Goal: Task Accomplishment & Management: Use online tool/utility

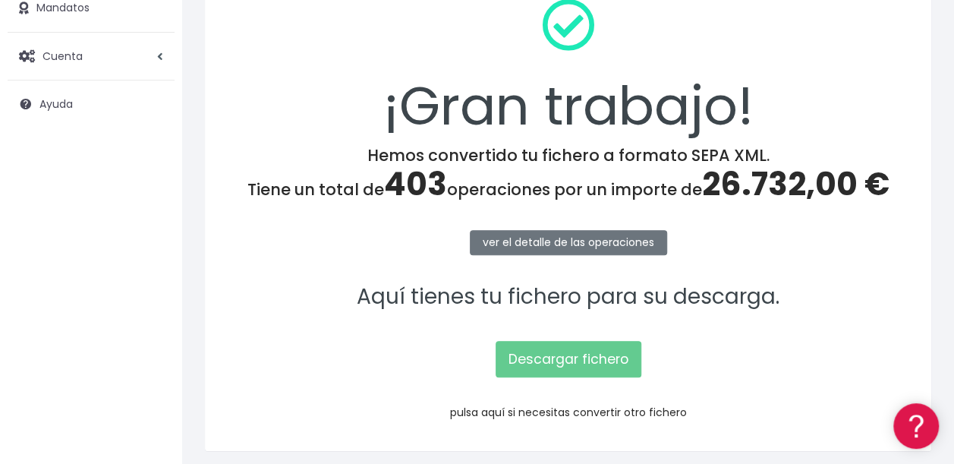
click at [581, 409] on link "pulsa aquí si necesitas convertir otro fichero" at bounding box center [568, 411] width 237 height 15
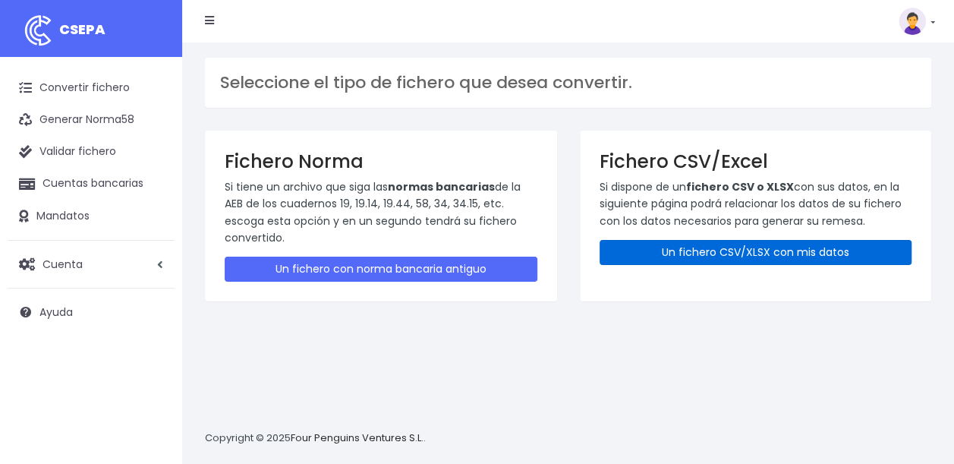
click at [757, 256] on link "Un fichero CSV/XLSX con mis datos" at bounding box center [755, 252] width 313 height 25
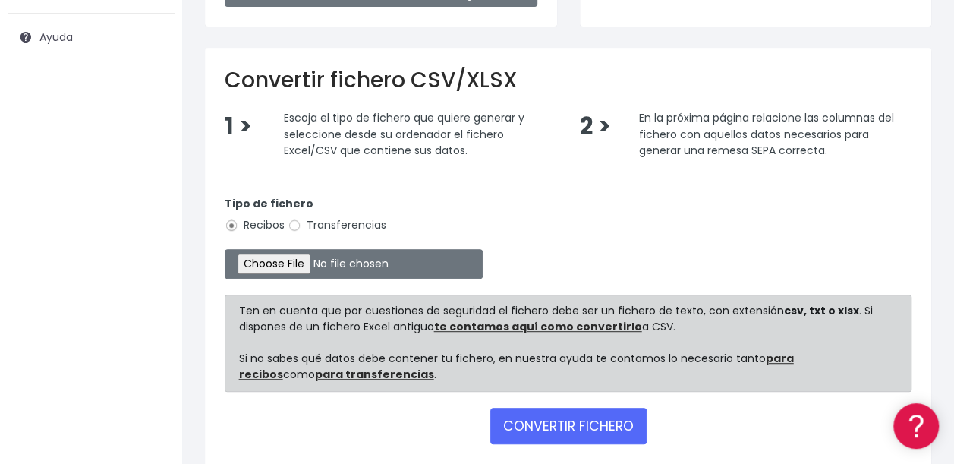
scroll to position [349, 0]
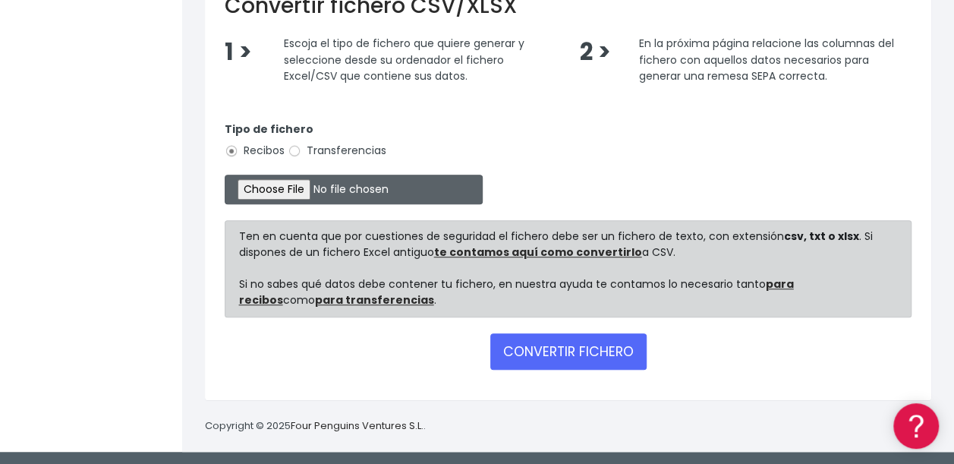
click at [273, 190] on input "file" at bounding box center [354, 190] width 258 height 30
type input "C:\fakepath\10 Cobros ibercaja COLES ESCUELAS.xlsx"
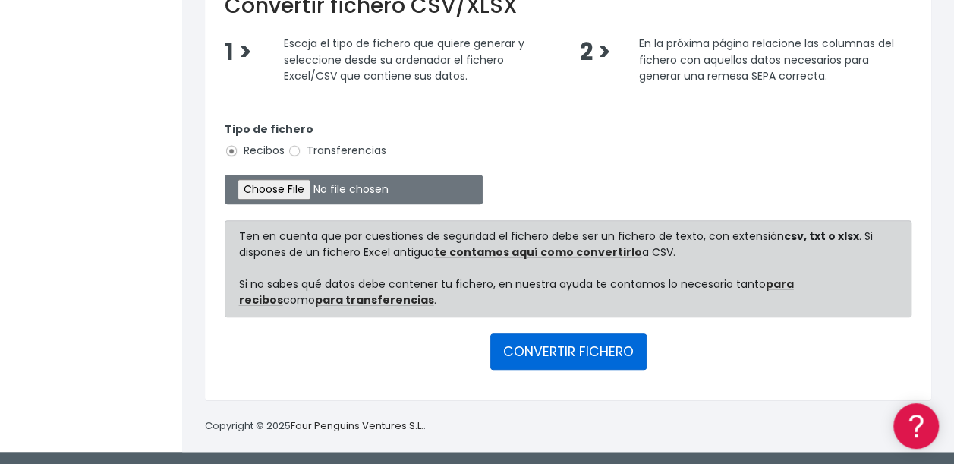
click at [549, 356] on button "CONVERTIR FICHERO" at bounding box center [568, 351] width 156 height 36
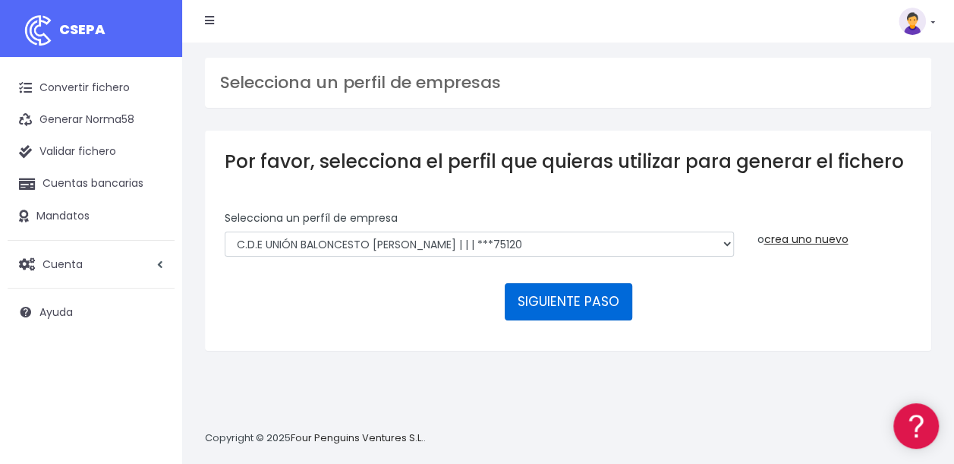
click at [571, 297] on button "SIGUIENTE PASO" at bounding box center [568, 301] width 127 height 36
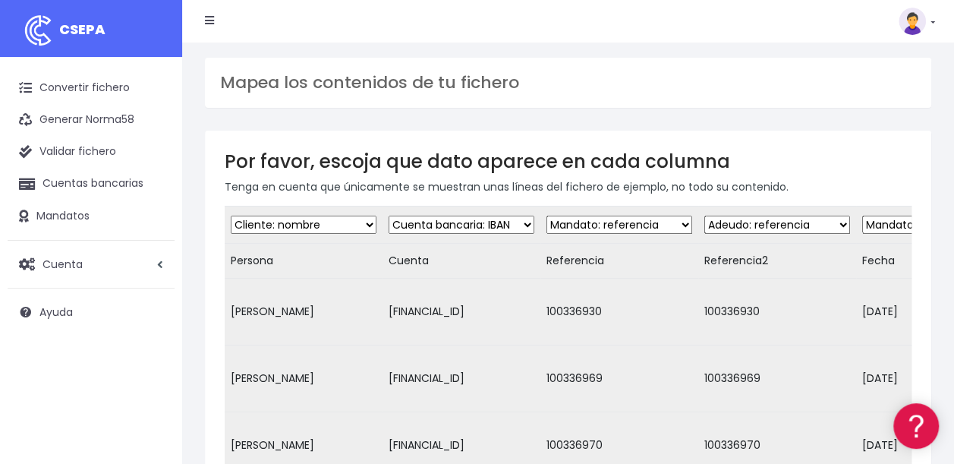
scroll to position [434, 0]
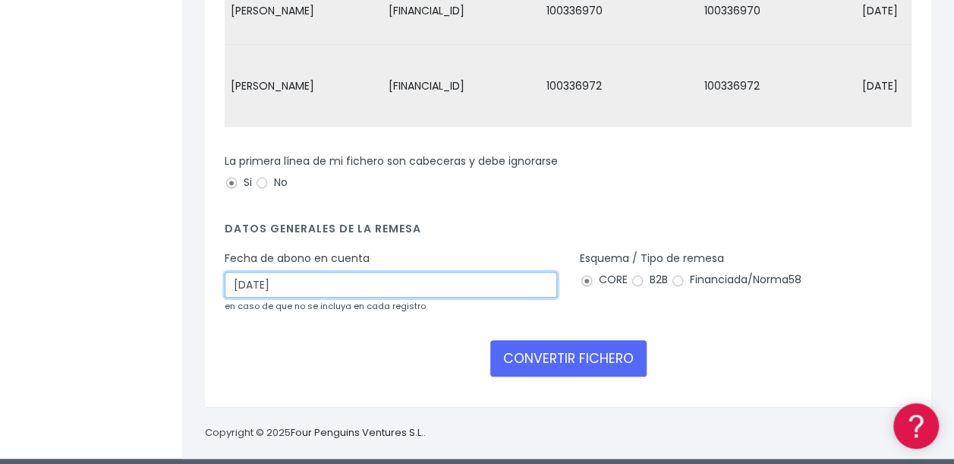
click at [245, 275] on input "[DATE]" at bounding box center [391, 285] width 332 height 26
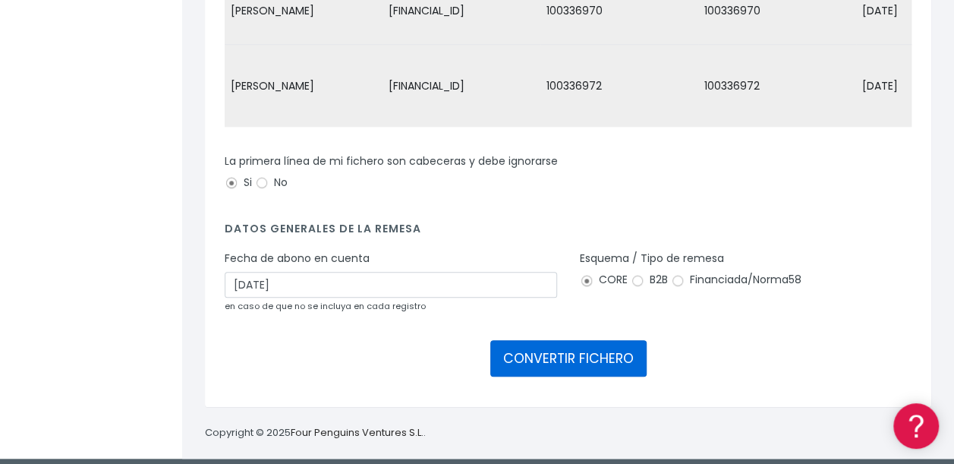
click at [575, 354] on button "CONVERTIR FICHERO" at bounding box center [568, 358] width 156 height 36
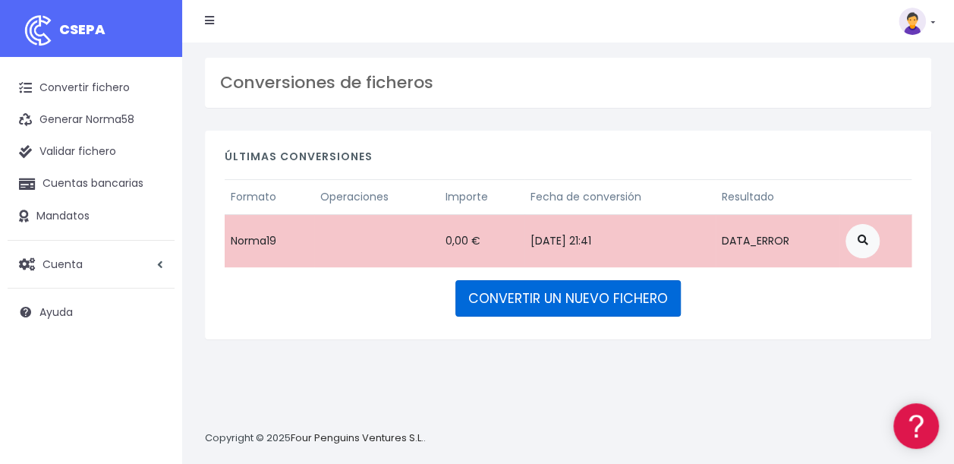
click at [571, 297] on link "CONVERTIR UN NUEVO FICHERO" at bounding box center [567, 298] width 225 height 36
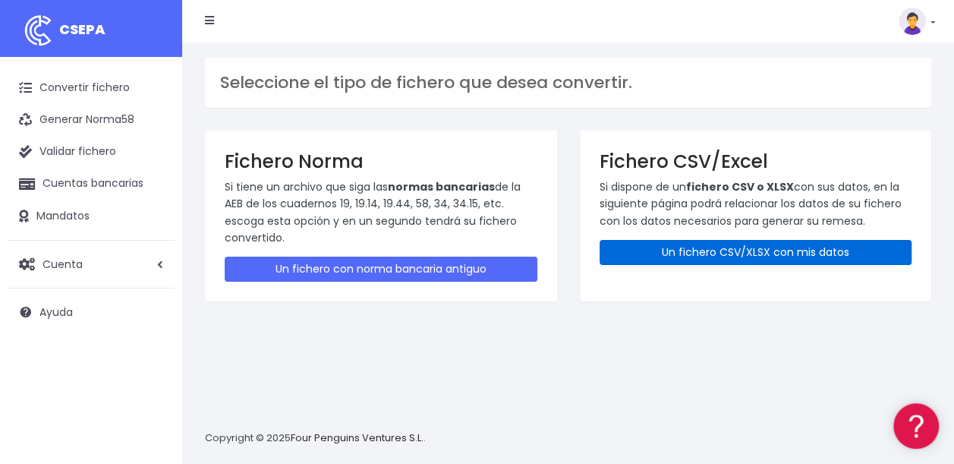
click at [775, 250] on link "Un fichero CSV/XLSX con mis datos" at bounding box center [755, 252] width 313 height 25
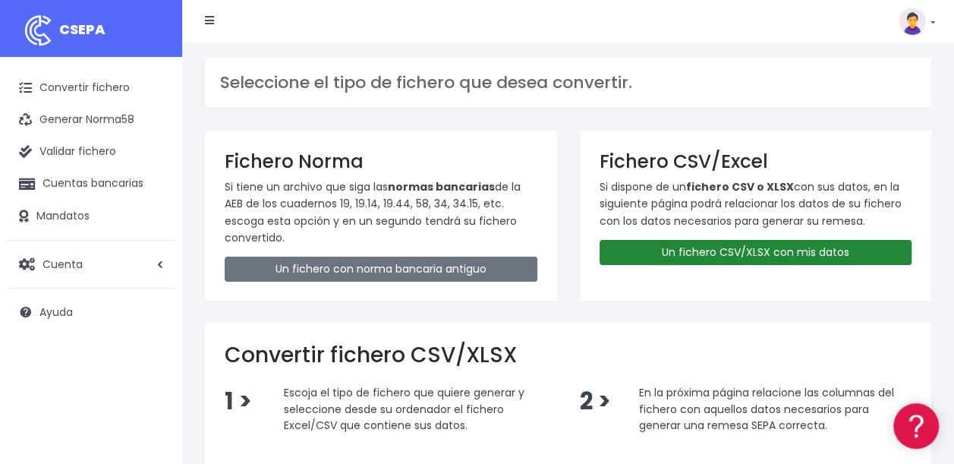
click at [826, 249] on link "Un fichero CSV/XLSX con mis datos" at bounding box center [755, 252] width 313 height 25
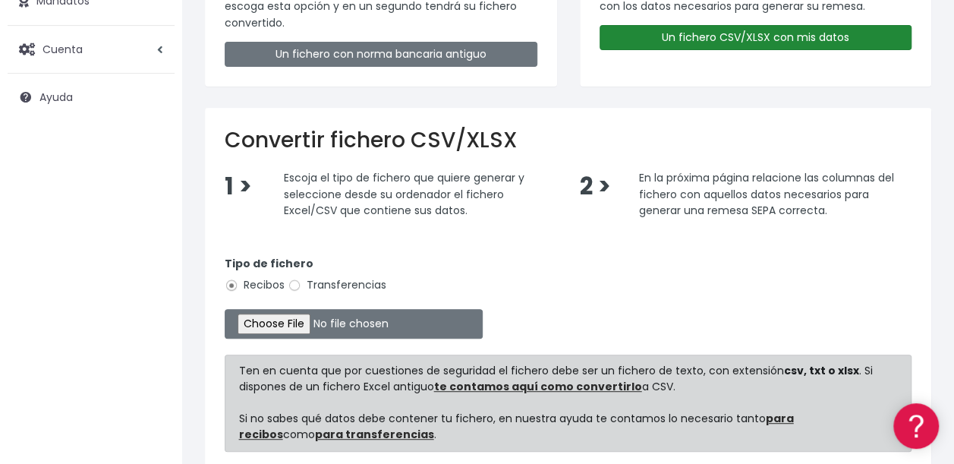
scroll to position [215, 0]
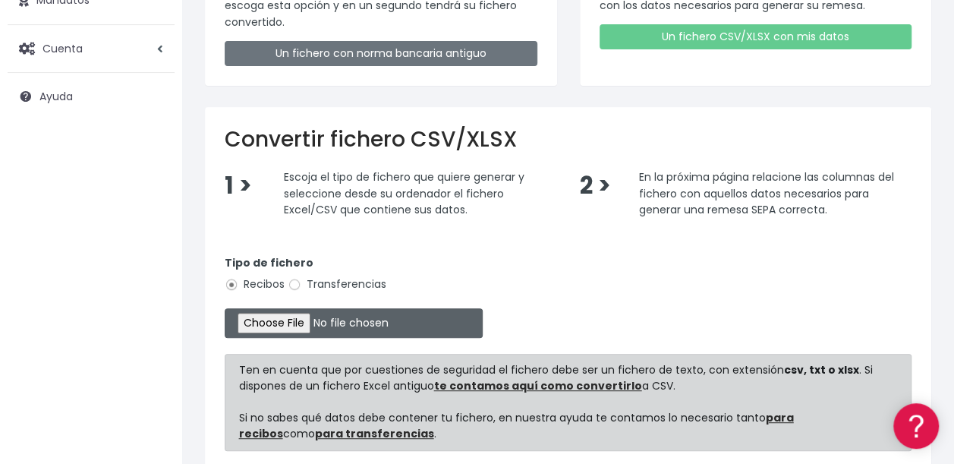
click at [284, 322] on input "file" at bounding box center [354, 323] width 258 height 30
type input "C:\fakepath\10 Cobros ibercaja COLES ESCUELAS.xlsx"
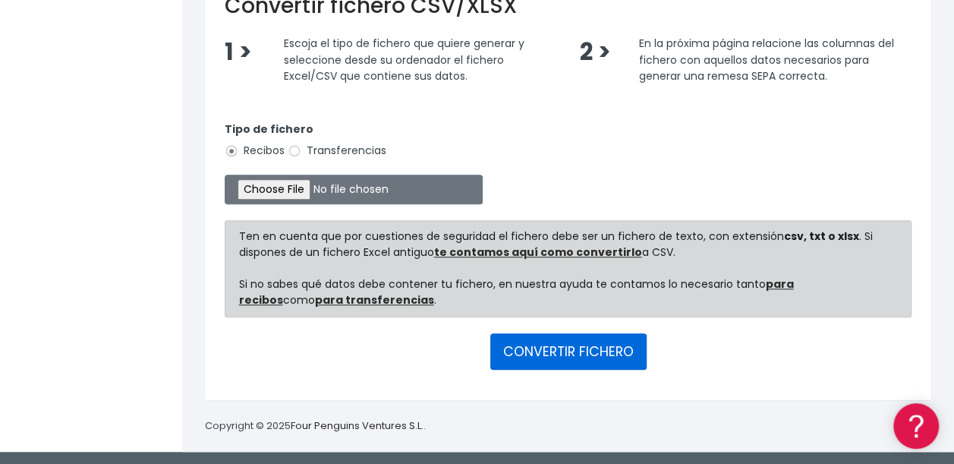
click at [569, 352] on button "CONVERTIR FICHERO" at bounding box center [568, 351] width 156 height 36
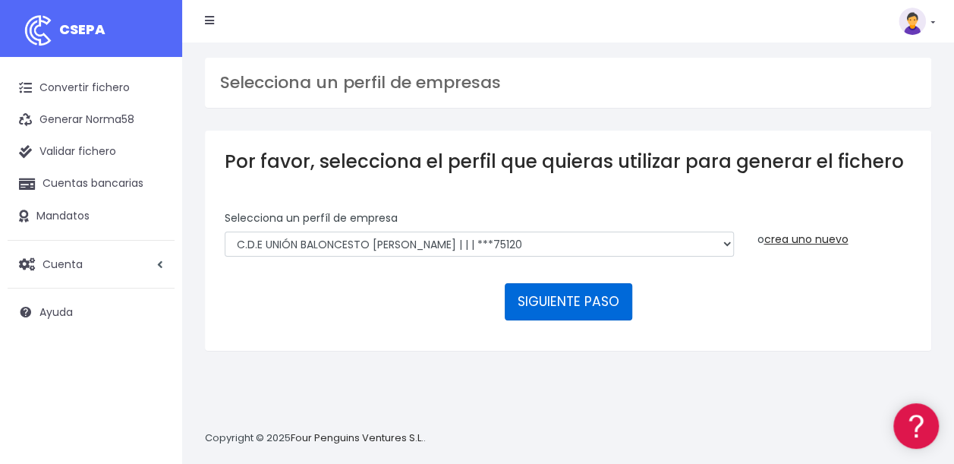
click at [589, 296] on button "SIGUIENTE PASO" at bounding box center [568, 301] width 127 height 36
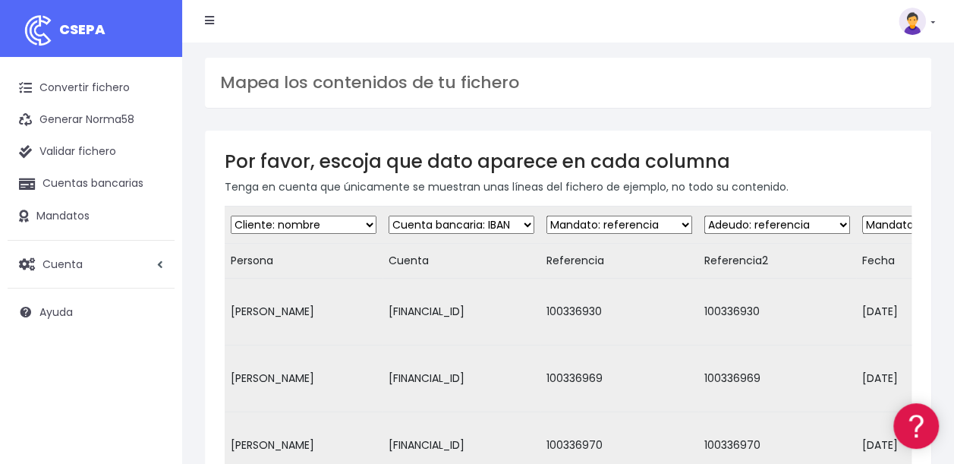
scroll to position [434, 0]
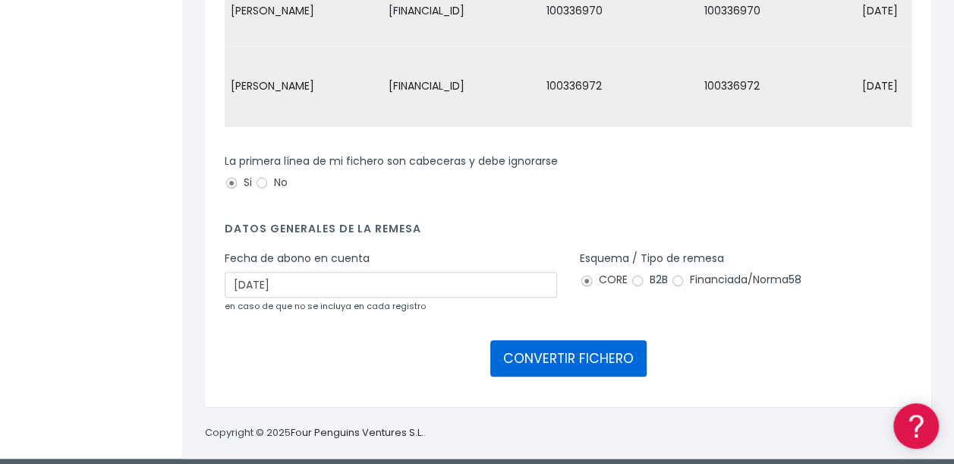
click at [571, 354] on button "CONVERTIR FICHERO" at bounding box center [568, 358] width 156 height 36
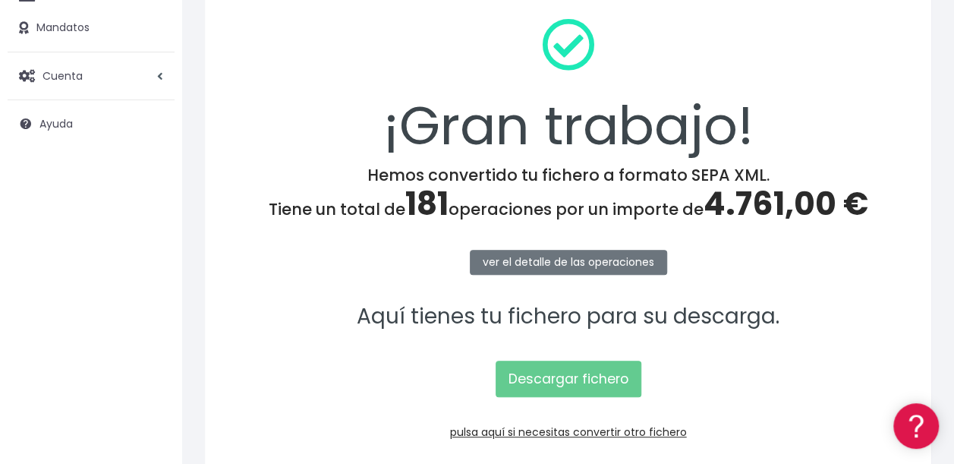
scroll to position [200, 0]
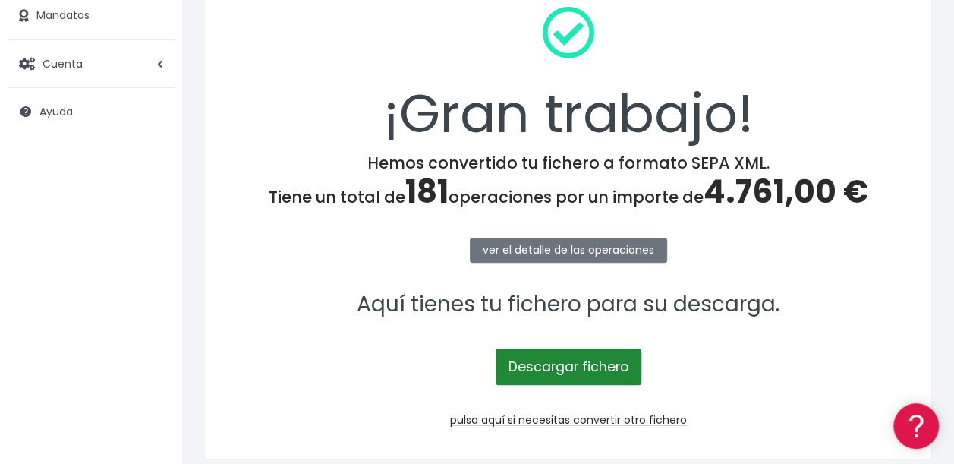
click at [581, 364] on link "Descargar fichero" at bounding box center [568, 366] width 146 height 36
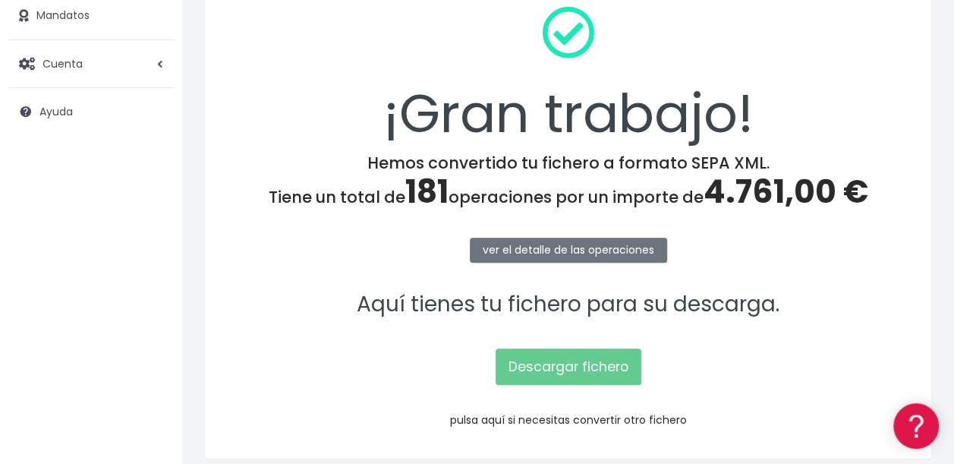
click at [592, 416] on link "pulsa aquí si necesitas convertir otro fichero" at bounding box center [568, 419] width 237 height 15
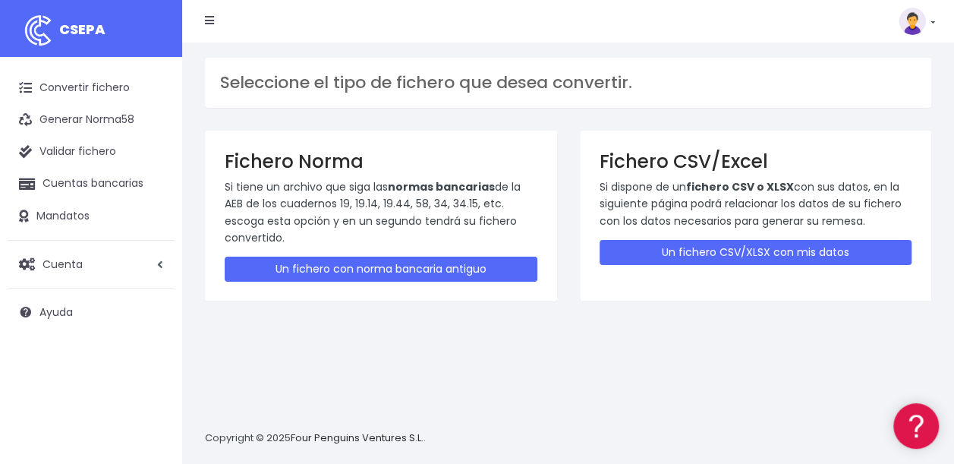
scroll to position [14, 0]
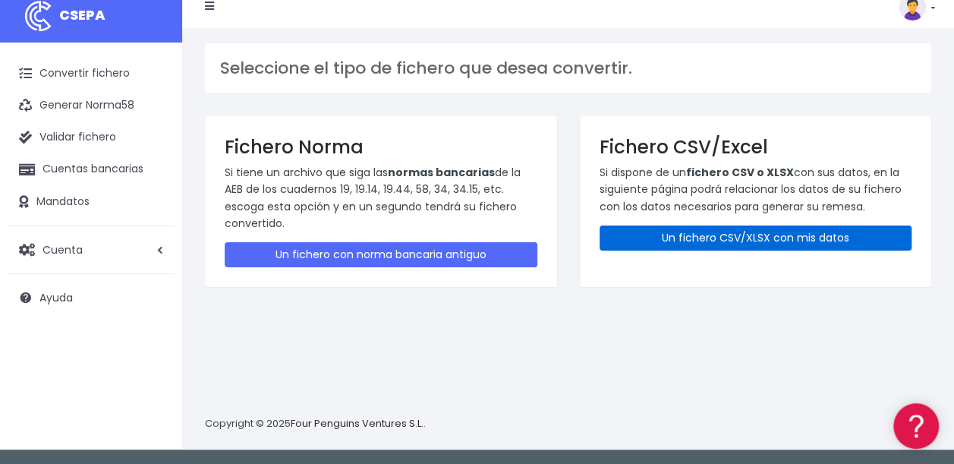
click at [751, 240] on link "Un fichero CSV/XLSX con mis datos" at bounding box center [755, 237] width 313 height 25
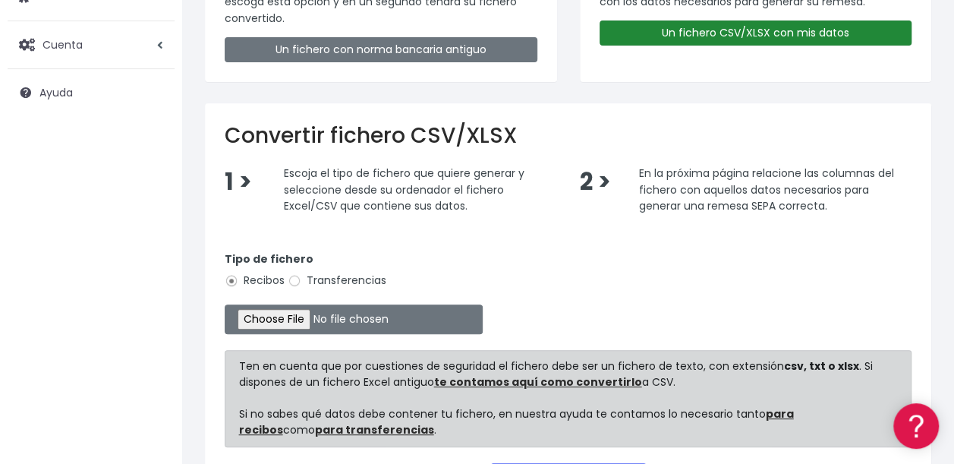
scroll to position [302, 0]
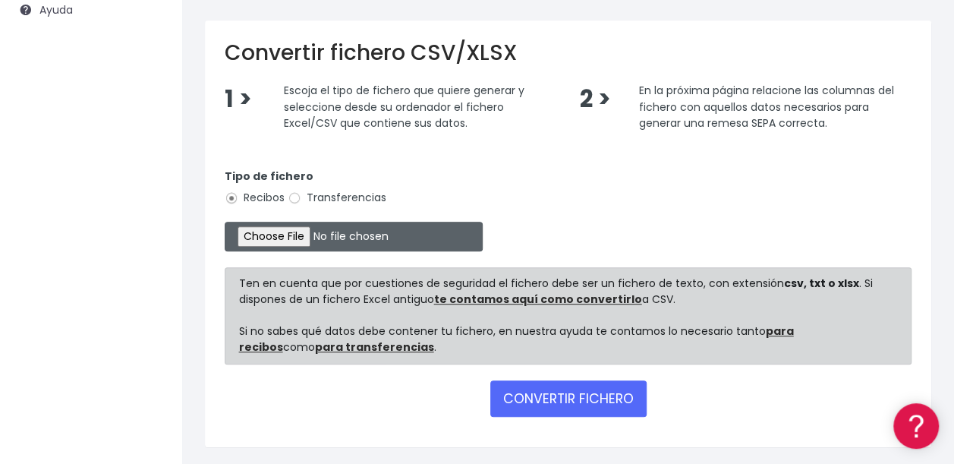
click at [296, 238] on input "file" at bounding box center [354, 237] width 258 height 30
type input "C:\fakepath\10 Cobros ibercaja PATROCINADORES.xlsx"
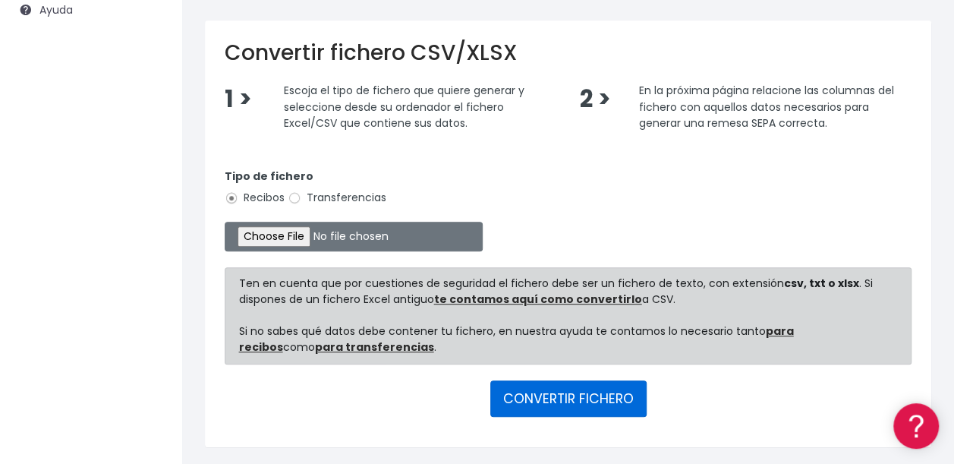
click at [574, 393] on button "CONVERTIR FICHERO" at bounding box center [568, 398] width 156 height 36
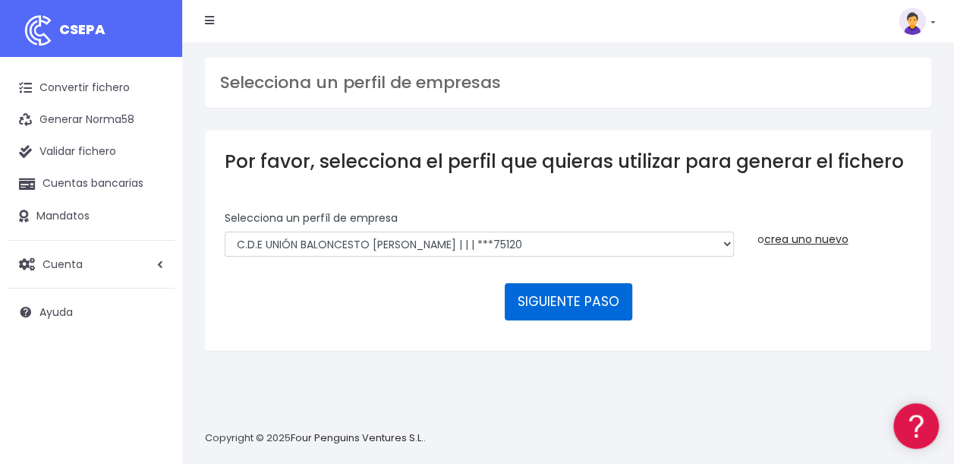
click at [584, 311] on button "SIGUIENTE PASO" at bounding box center [568, 301] width 127 height 36
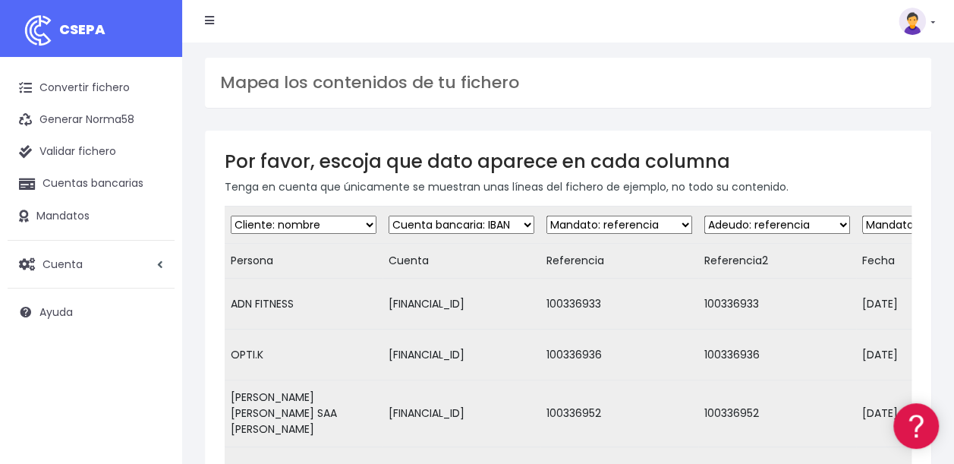
scroll to position [370, 0]
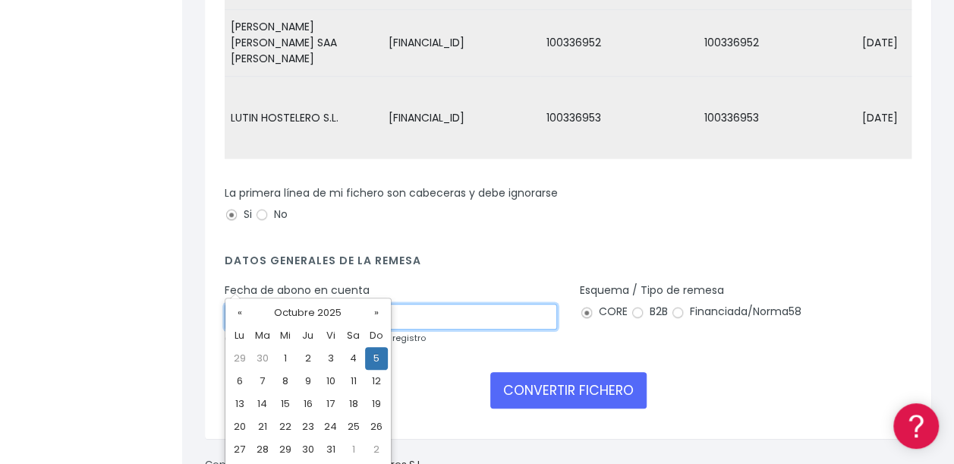
click at [244, 303] on input "05/10/2025" at bounding box center [391, 316] width 332 height 26
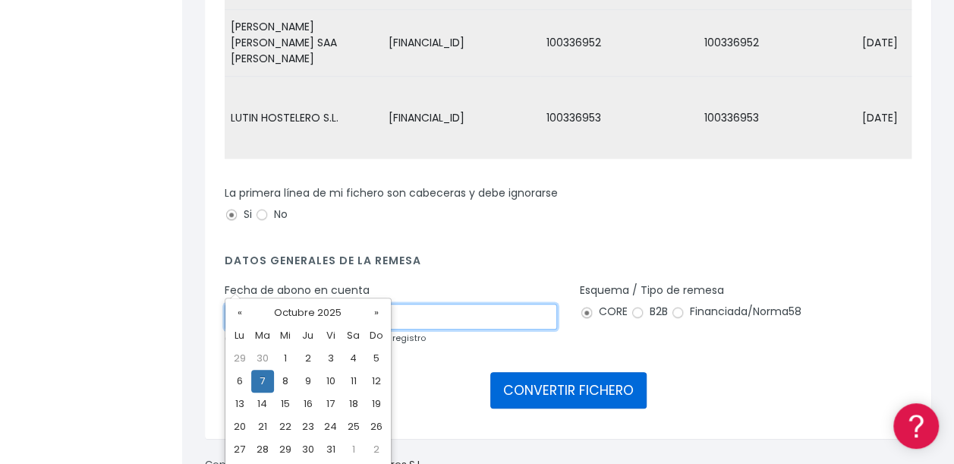
type input "07/10/2025"
click at [569, 372] on button "CONVERTIR FICHERO" at bounding box center [568, 390] width 156 height 36
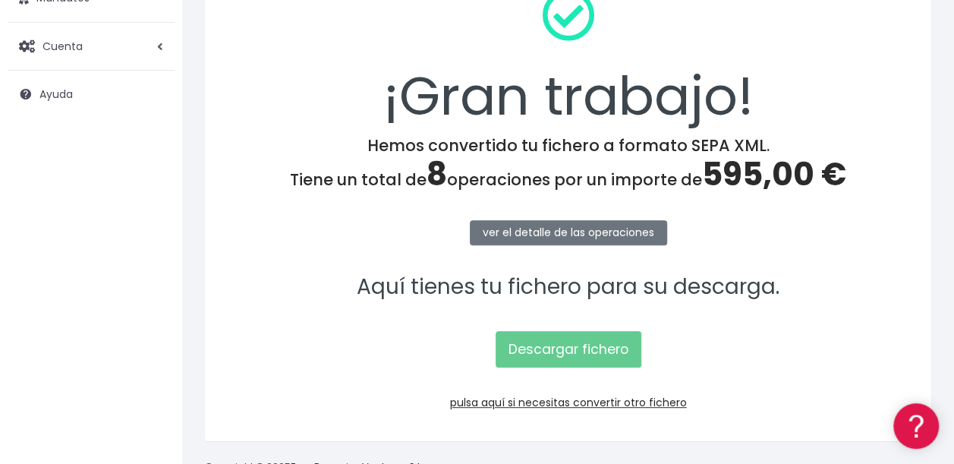
scroll to position [219, 0]
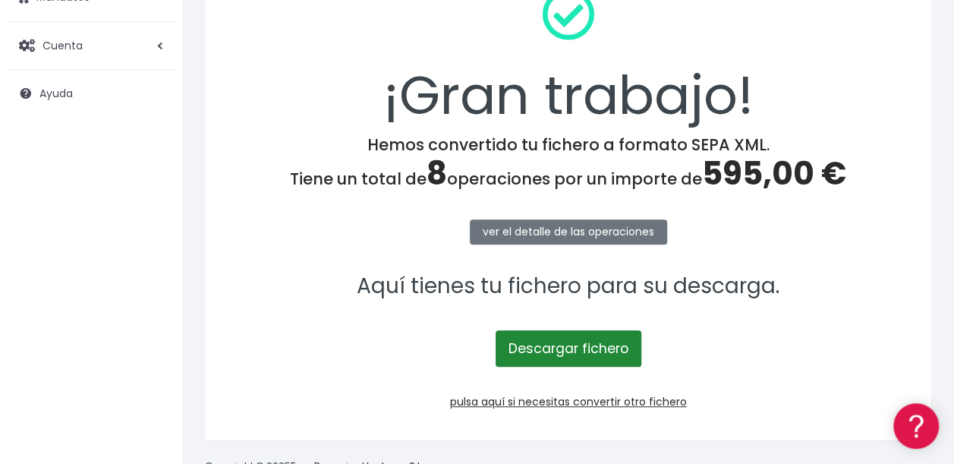
click at [576, 345] on link "Descargar fichero" at bounding box center [568, 348] width 146 height 36
